Goal: Check status

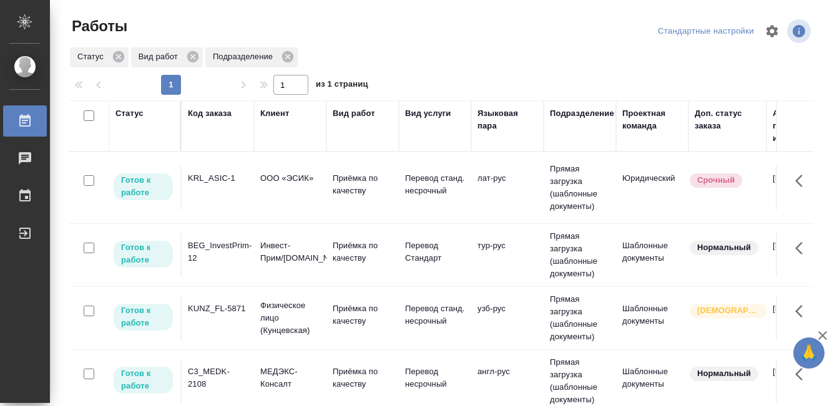
click at [213, 204] on td "KRL_ASIC-1" at bounding box center [218, 188] width 72 height 44
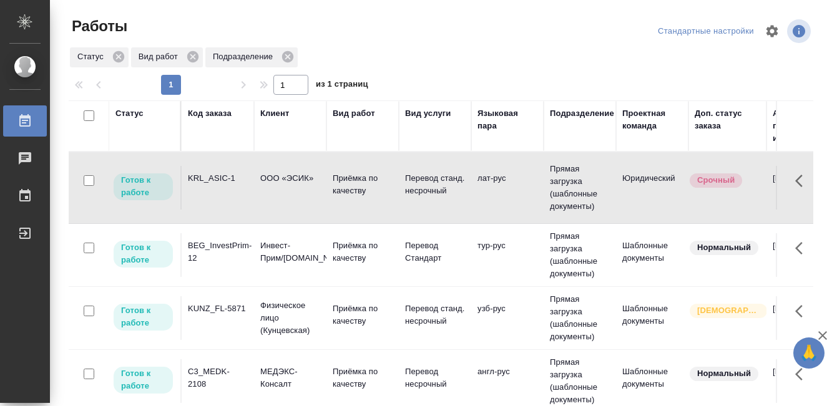
click at [213, 204] on td "KRL_ASIC-1" at bounding box center [218, 188] width 72 height 44
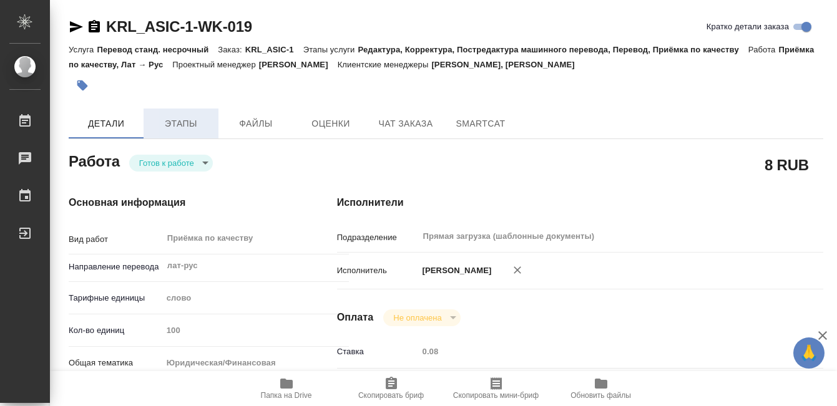
click at [188, 117] on span "Этапы" at bounding box center [181, 124] width 60 height 16
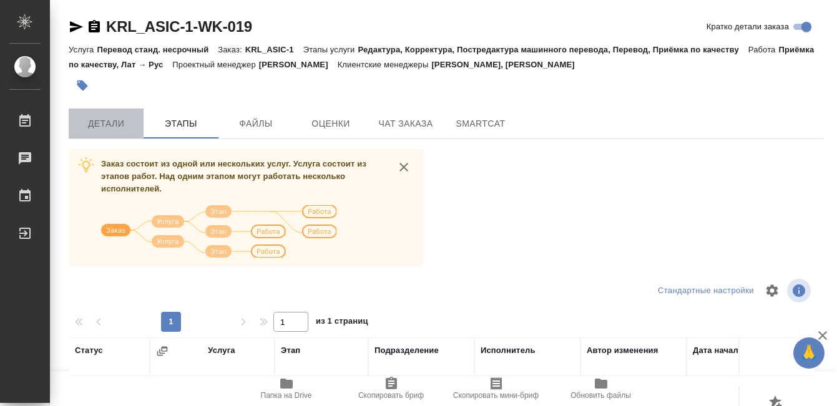
click at [121, 120] on span "Детали" at bounding box center [106, 124] width 60 height 16
